Goal: Information Seeking & Learning: Learn about a topic

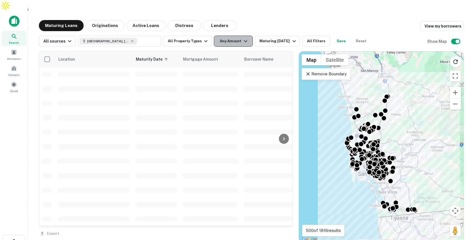
click at [228, 36] on button "Any Amount" at bounding box center [233, 41] width 39 height 11
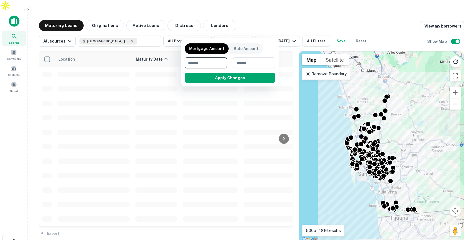
click at [206, 70] on div "Mortgage Amount Sale Amount ​ - ​ Apply Changes" at bounding box center [230, 62] width 91 height 42
click at [208, 62] on input "number" at bounding box center [204, 62] width 38 height 11
type input "*******"
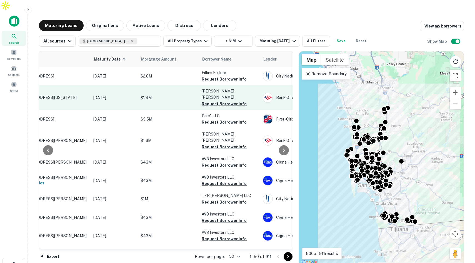
scroll to position [0, 47]
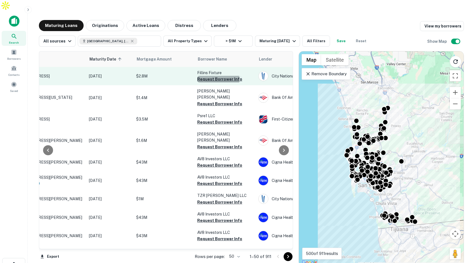
click at [217, 76] on button "Request Borrower Info" at bounding box center [219, 79] width 45 height 7
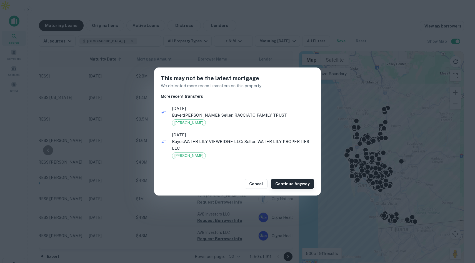
click at [289, 184] on button "Continue Anyway" at bounding box center [292, 184] width 43 height 10
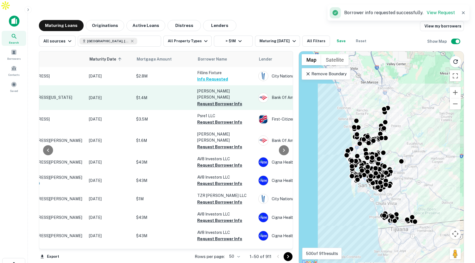
click at [222, 101] on button "Request Borrower Info" at bounding box center [219, 104] width 45 height 7
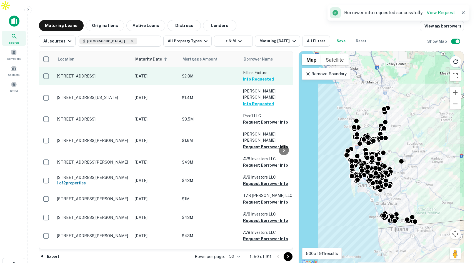
scroll to position [0, 0]
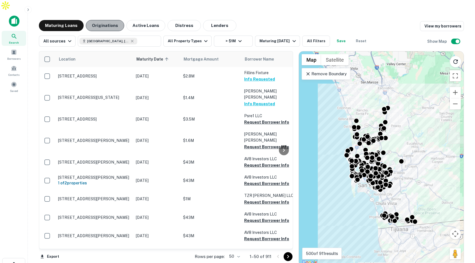
click at [111, 20] on button "Originations" at bounding box center [105, 25] width 38 height 11
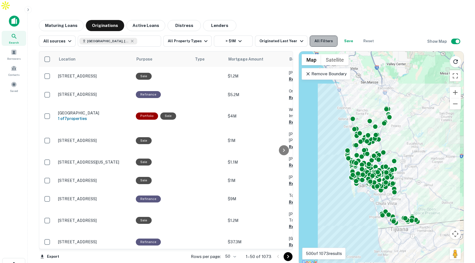
click at [317, 36] on button "All Filters" at bounding box center [324, 41] width 28 height 11
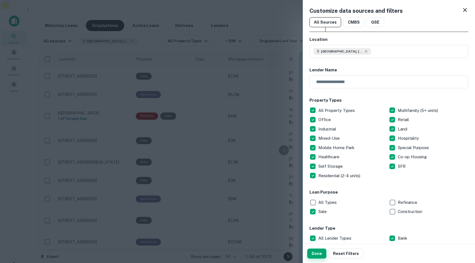
click at [317, 239] on button "Done" at bounding box center [316, 253] width 19 height 10
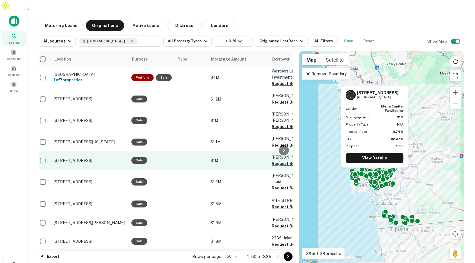
scroll to position [2, 0]
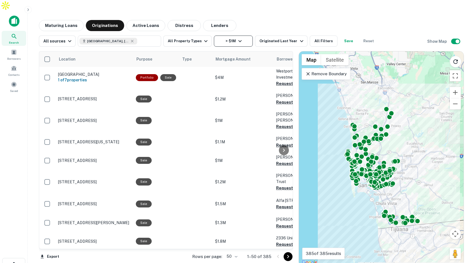
click at [237, 38] on icon "button" at bounding box center [240, 41] width 7 height 7
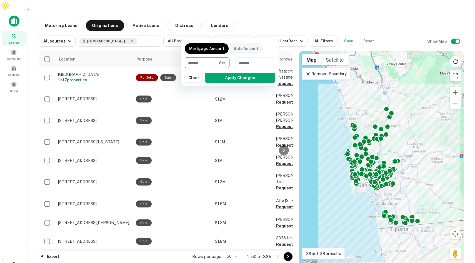
click at [214, 63] on input "*******" at bounding box center [202, 62] width 34 height 11
type input "*******"
click at [258, 63] on input "number" at bounding box center [253, 62] width 35 height 11
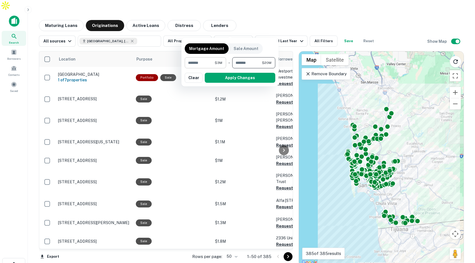
type input "********"
click at [208, 66] on input "*******" at bounding box center [200, 62] width 30 height 11
type input "********"
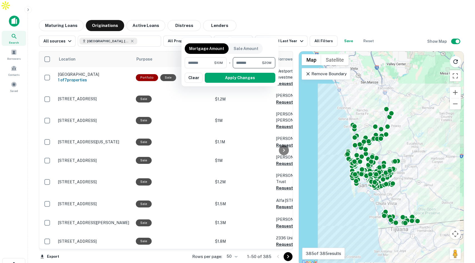
drag, startPoint x: 256, startPoint y: 64, endPoint x: 235, endPoint y: 63, distance: 20.3
click at [235, 63] on input "********" at bounding box center [247, 62] width 29 height 11
click at [249, 80] on button "Apply Changes" at bounding box center [240, 78] width 71 height 10
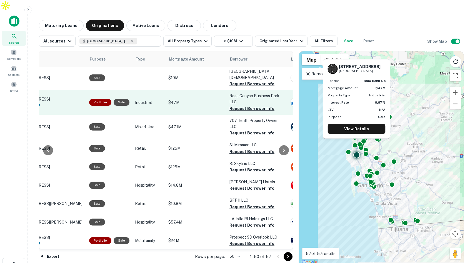
scroll to position [0, 47]
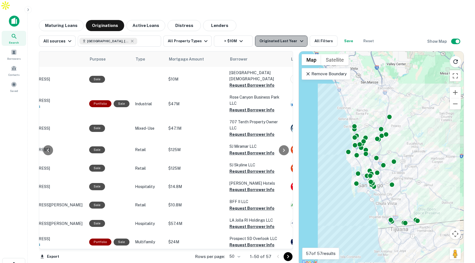
click at [281, 36] on button "Originated Last Year" at bounding box center [281, 41] width 52 height 11
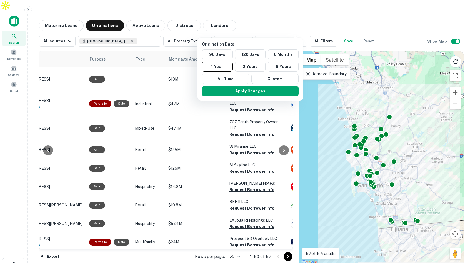
click at [239, 29] on div at bounding box center [237, 131] width 475 height 263
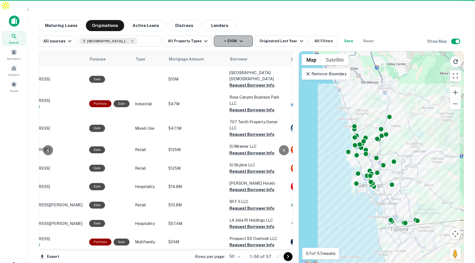
click at [239, 40] on icon "button" at bounding box center [240, 41] width 3 height 2
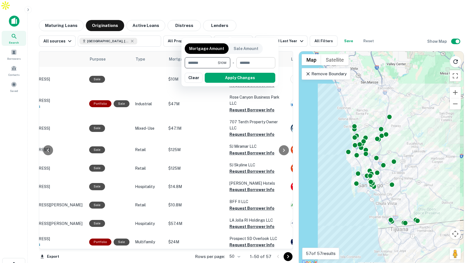
click at [241, 61] on input "number" at bounding box center [253, 62] width 35 height 11
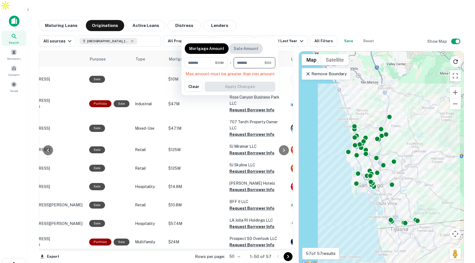
type input "********"
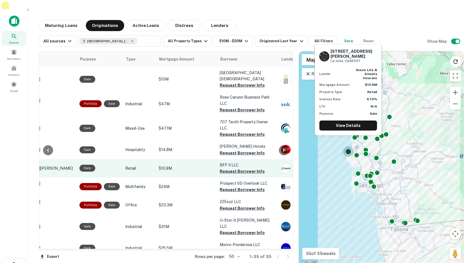
scroll to position [0, 59]
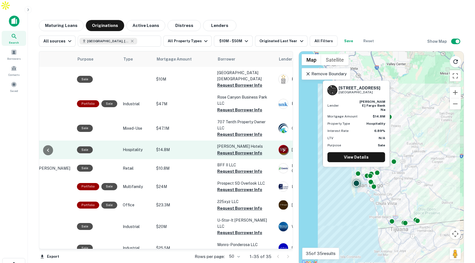
click at [225, 150] on button "Request Borrower Info" at bounding box center [239, 153] width 45 height 7
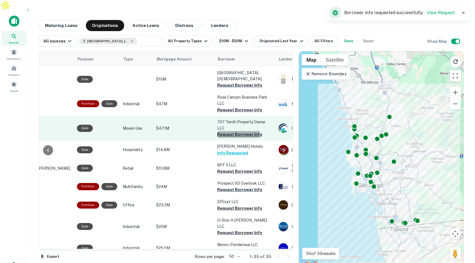
click at [231, 131] on button "Request Borrower Info" at bounding box center [239, 134] width 45 height 7
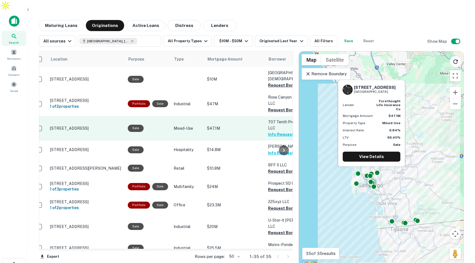
scroll to position [0, 0]
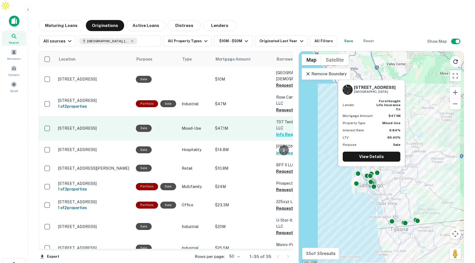
click at [116, 126] on p "[STREET_ADDRESS]" at bounding box center [94, 128] width 72 height 5
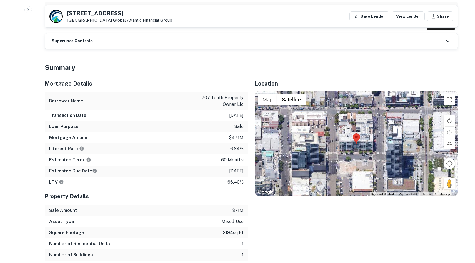
scroll to position [333, 0]
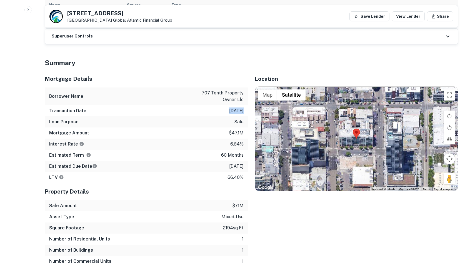
drag, startPoint x: 223, startPoint y: 101, endPoint x: 235, endPoint y: 101, distance: 12.5
click at [235, 105] on div "Transaction Date [DATE]" at bounding box center [146, 110] width 203 height 11
drag, startPoint x: 205, startPoint y: 82, endPoint x: 231, endPoint y: 84, distance: 25.9
click at [231, 90] on p "707 tenth property owner llc" at bounding box center [219, 96] width 50 height 13
drag, startPoint x: 223, startPoint y: 156, endPoint x: 232, endPoint y: 157, distance: 8.5
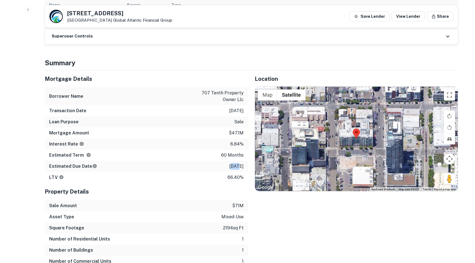
click at [232, 163] on p "[DATE]" at bounding box center [236, 166] width 14 height 7
drag, startPoint x: 225, startPoint y: 171, endPoint x: 241, endPoint y: 171, distance: 15.8
click at [240, 172] on div "LTV 66.40%" at bounding box center [146, 177] width 203 height 11
drag, startPoint x: 228, startPoint y: 165, endPoint x: 237, endPoint y: 165, distance: 9.2
click at [237, 172] on div "LTV 66.40%" at bounding box center [146, 177] width 203 height 11
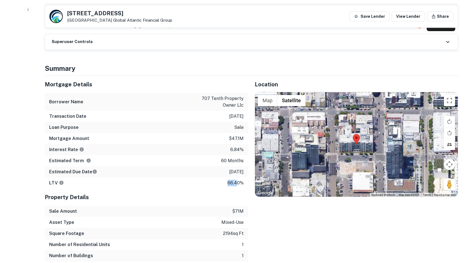
scroll to position [328, 0]
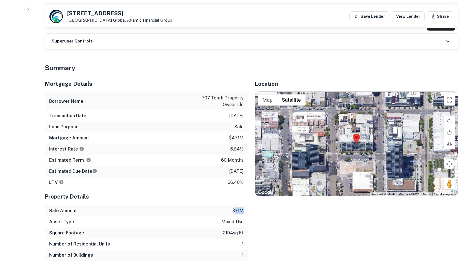
drag, startPoint x: 234, startPoint y: 199, endPoint x: 243, endPoint y: 199, distance: 9.4
click at [243, 207] on p "$71m" at bounding box center [237, 210] width 11 height 7
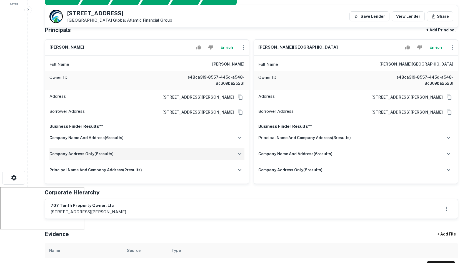
scroll to position [0, 0]
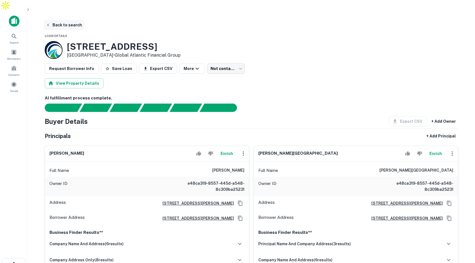
click at [68, 20] on button "Back to search" at bounding box center [64, 25] width 41 height 10
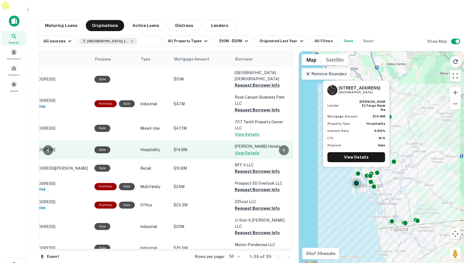
scroll to position [0, 46]
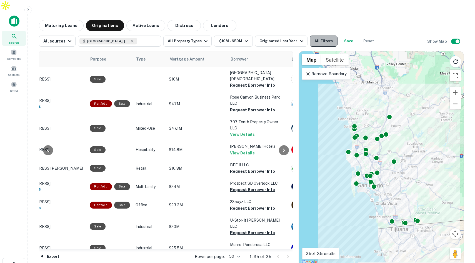
click at [318, 36] on button "All Filters" at bounding box center [324, 41] width 28 height 11
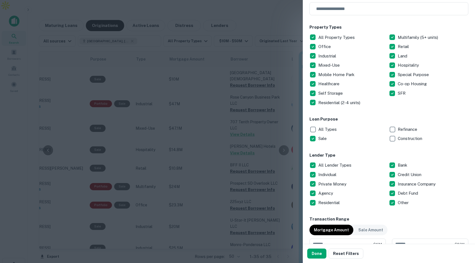
scroll to position [90, 0]
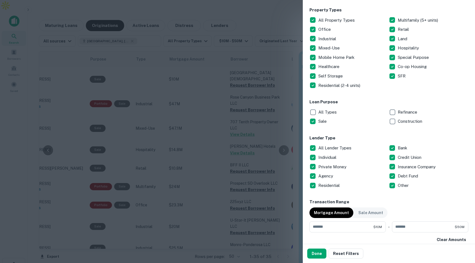
click at [209, 143] on div at bounding box center [237, 131] width 475 height 263
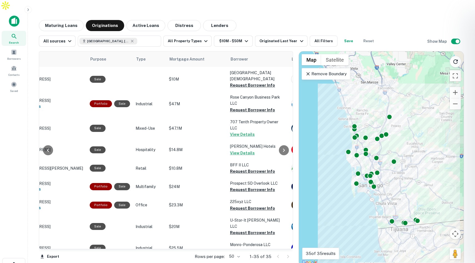
click at [332, 64] on div at bounding box center [237, 131] width 475 height 263
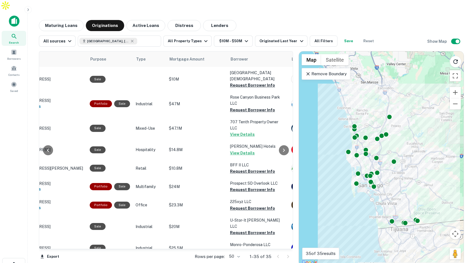
click at [331, 71] on p "Remove Boundary" at bounding box center [325, 74] width 41 height 7
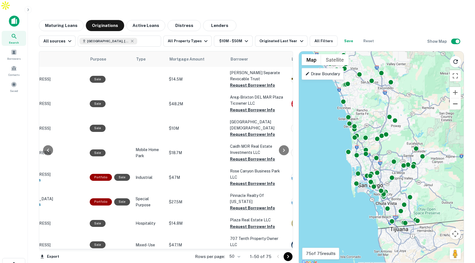
click at [458, 98] on button "Zoom out" at bounding box center [454, 103] width 11 height 11
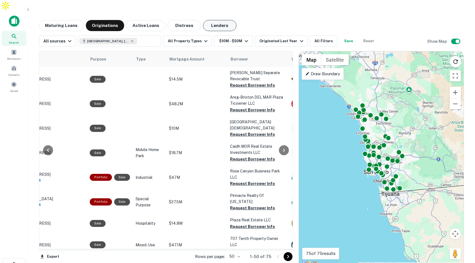
click at [221, 20] on button "Lenders" at bounding box center [219, 25] width 33 height 11
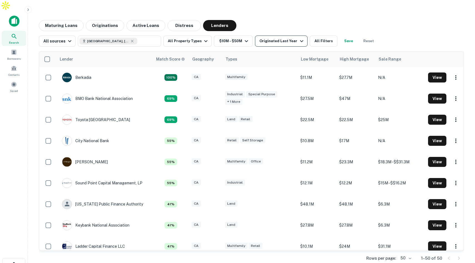
click at [272, 38] on div "Originated Last Year" at bounding box center [281, 41] width 45 height 7
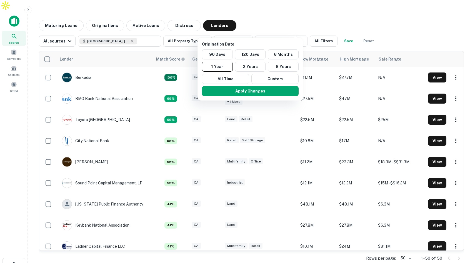
click at [299, 7] on div at bounding box center [237, 131] width 475 height 263
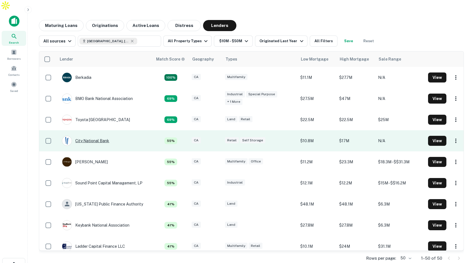
click at [97, 136] on div "City National Bank" at bounding box center [85, 141] width 47 height 10
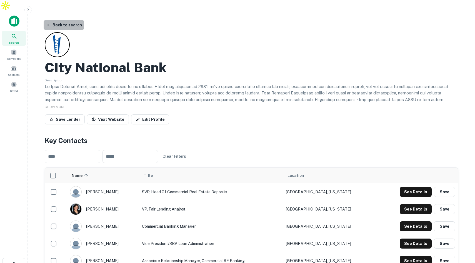
click at [66, 20] on button "Back to search" at bounding box center [64, 25] width 41 height 10
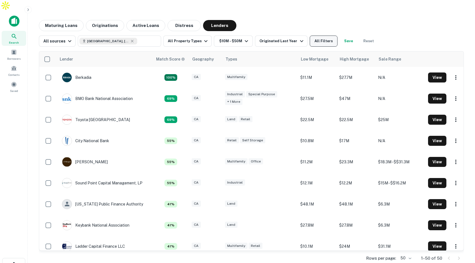
click at [311, 36] on button "All Filters" at bounding box center [324, 41] width 28 height 11
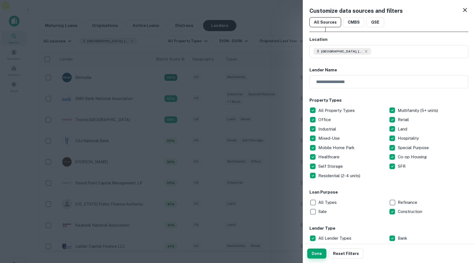
click at [321, 239] on button "Done" at bounding box center [316, 253] width 19 height 10
